Goal: Task Accomplishment & Management: Manage account settings

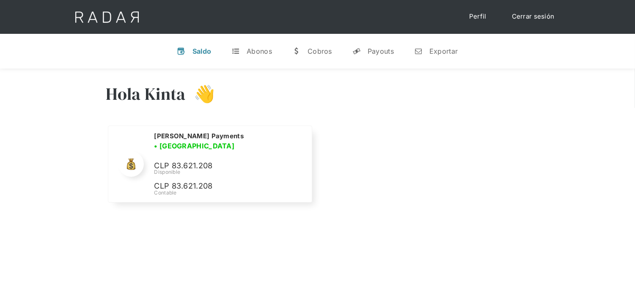
click at [542, 17] on link "Cerrar sesión" at bounding box center [534, 16] width 60 height 17
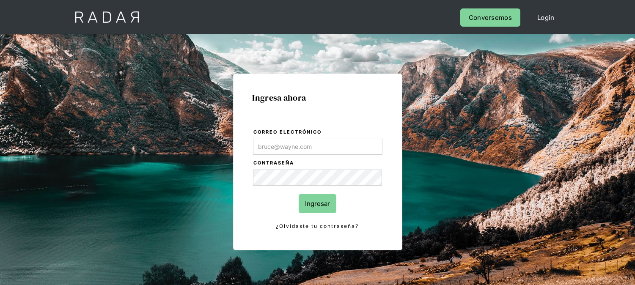
type input "[EMAIL_ADDRESS][DOMAIN_NAME]"
click at [326, 202] on input "Ingresar" at bounding box center [318, 203] width 38 height 19
